Goal: Navigation & Orientation: Understand site structure

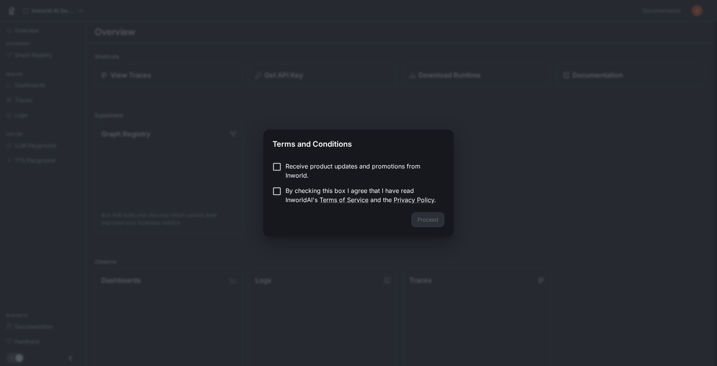
click at [432, 223] on div "Proceed" at bounding box center [359, 224] width 190 height 24
click at [421, 216] on button "Proceed" at bounding box center [428, 219] width 33 height 15
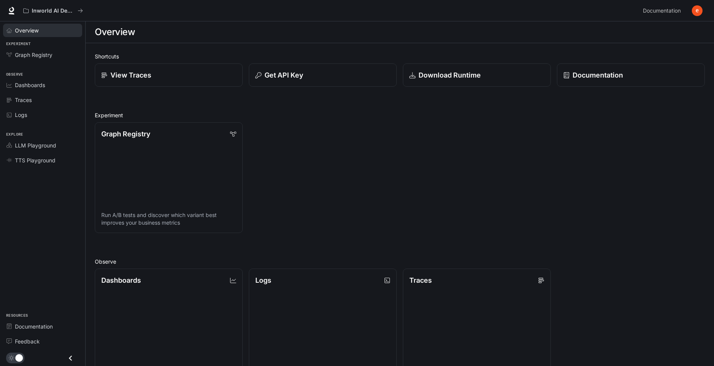
click at [62, 25] on link "Overview" at bounding box center [42, 30] width 79 height 13
click at [54, 115] on div "Logs" at bounding box center [47, 115] width 64 height 8
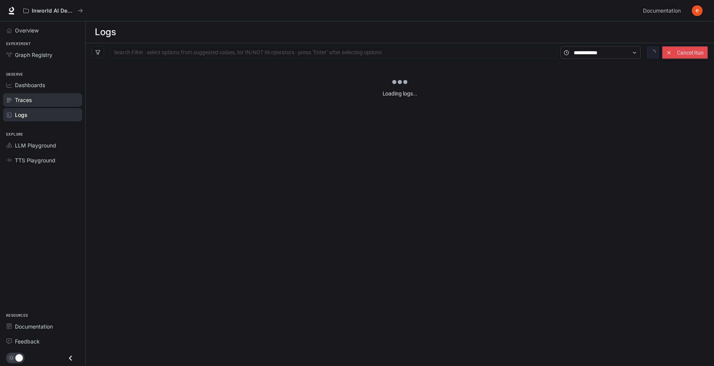
click at [51, 104] on link "Traces" at bounding box center [42, 99] width 79 height 13
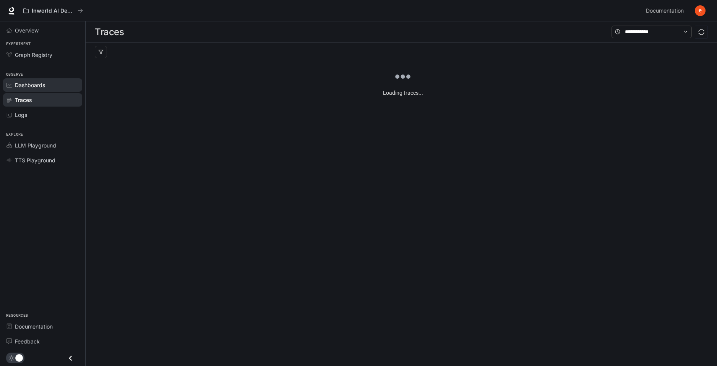
click at [52, 86] on div "Dashboards" at bounding box center [47, 85] width 64 height 8
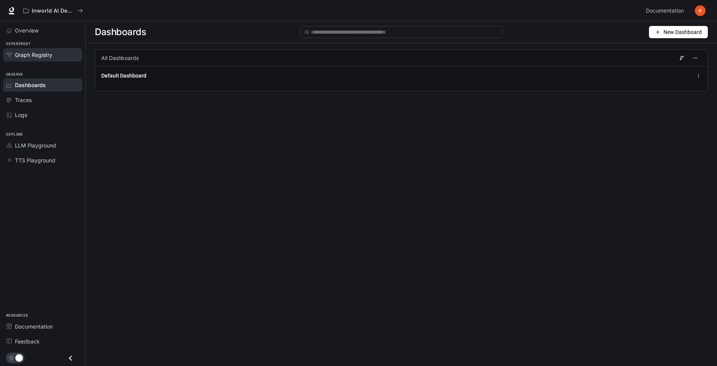
click at [62, 48] on link "Graph Registry" at bounding box center [42, 54] width 79 height 13
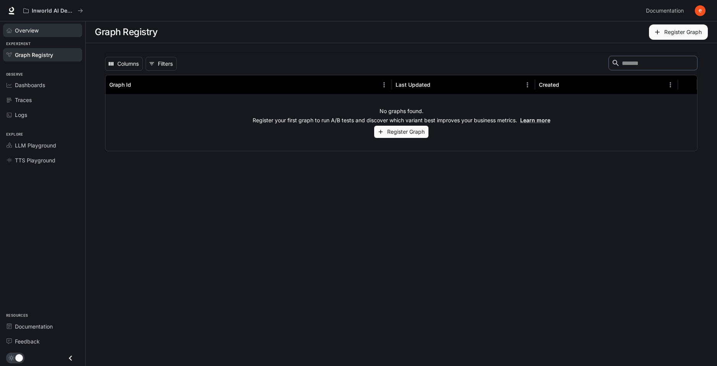
click at [62, 35] on link "Overview" at bounding box center [42, 30] width 79 height 13
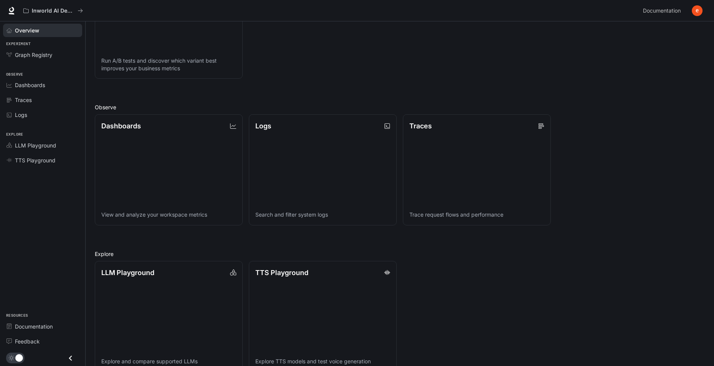
scroll to position [169, 0]
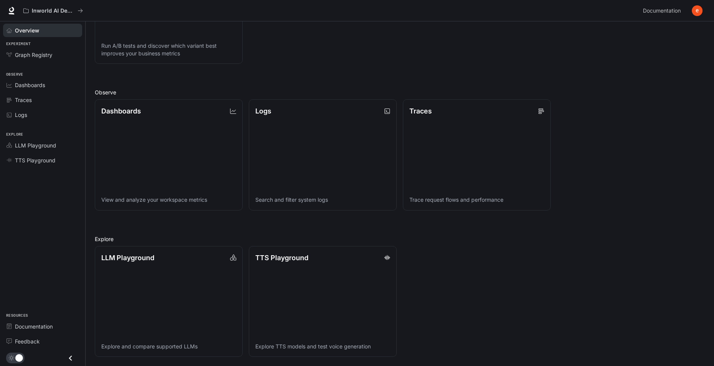
click at [63, 358] on button "Close drawer" at bounding box center [70, 359] width 17 height 16
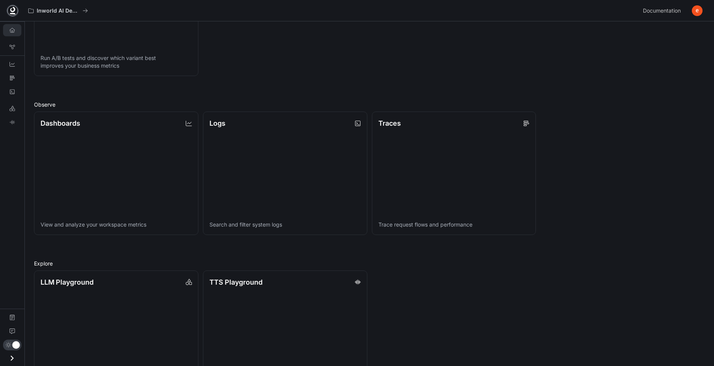
click at [15, 13] on icon at bounding box center [13, 11] width 8 height 8
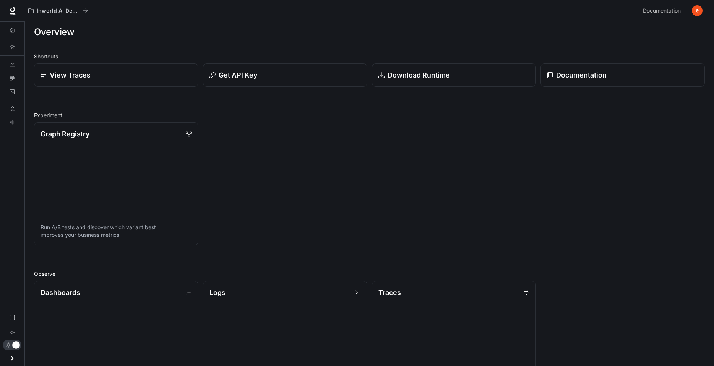
click at [691, 12] on button "button" at bounding box center [697, 10] width 15 height 15
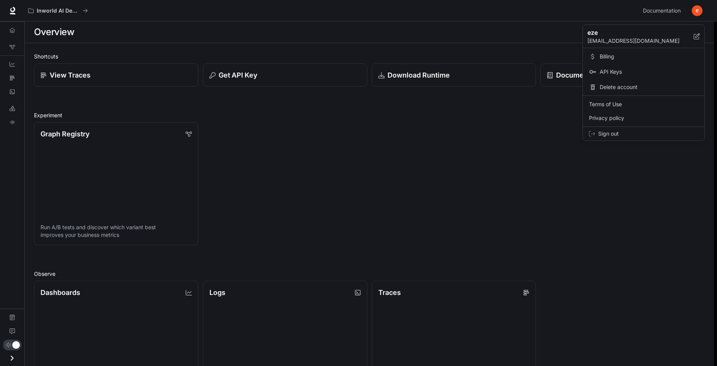
click at [447, 124] on div at bounding box center [358, 183] width 717 height 366
